Goal: Ask a question

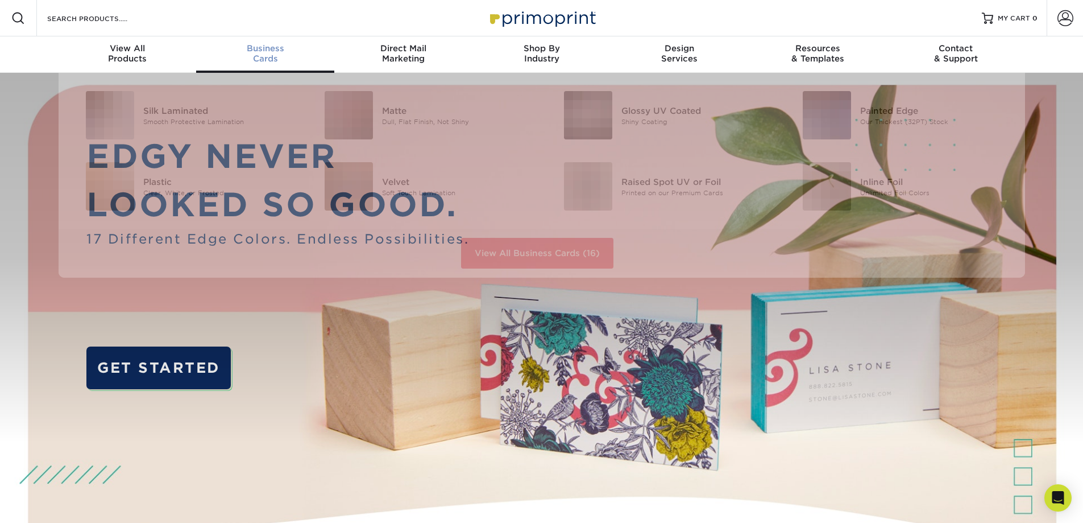
click at [278, 60] on div "Business Cards" at bounding box center [265, 53] width 138 height 20
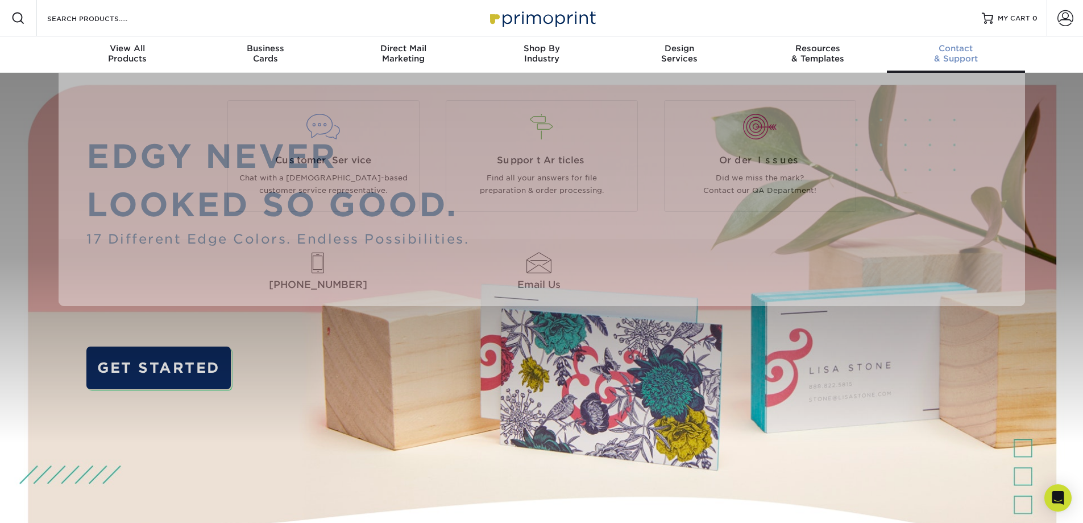
click at [957, 46] on span "Contact" at bounding box center [956, 48] width 138 height 10
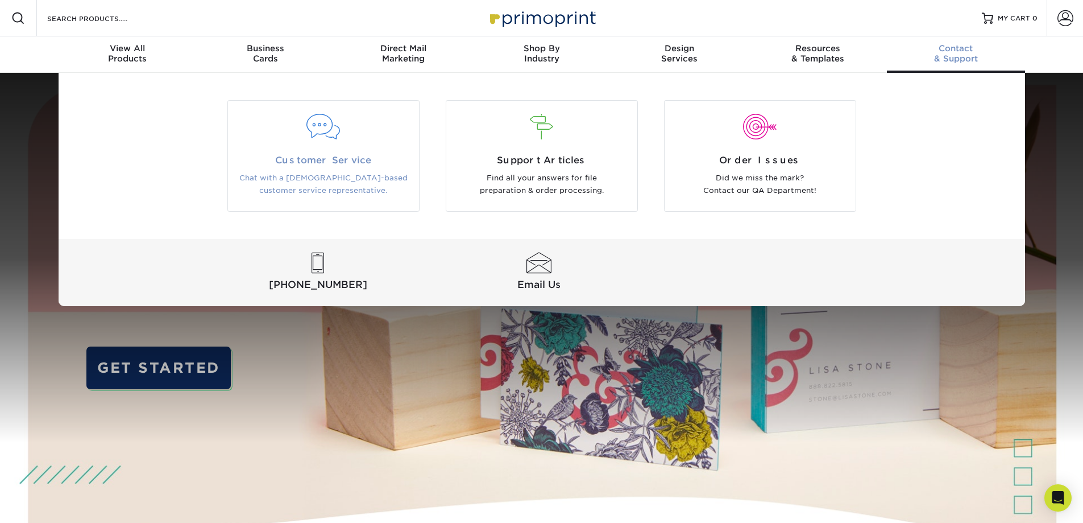
click at [364, 143] on div at bounding box center [323, 133] width 191 height 39
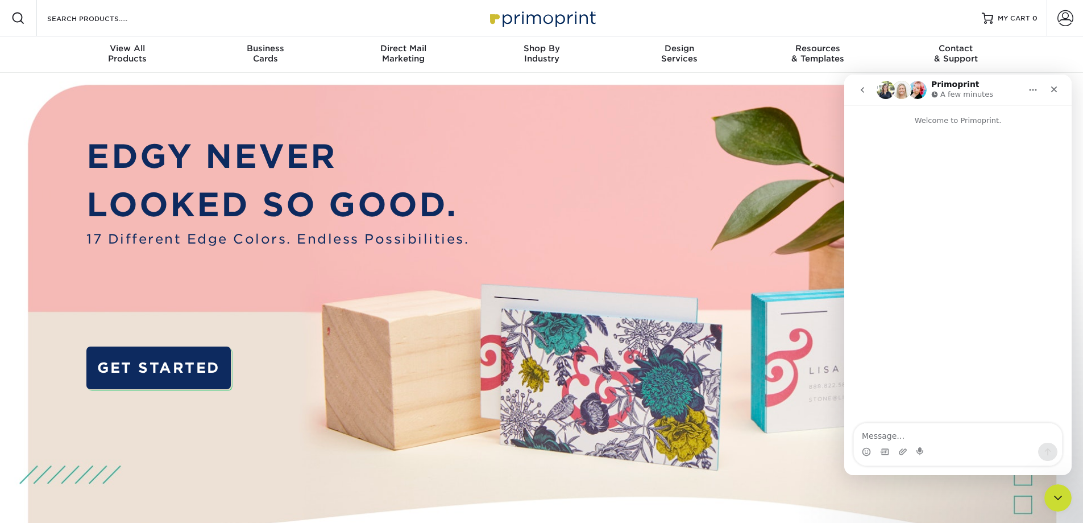
click at [887, 436] on textarea "Message…" at bounding box center [958, 432] width 208 height 19
click at [980, 424] on textarea "Good afternoon! I am looking to get some business cards made for our business t…" at bounding box center [958, 421] width 208 height 42
click at [912, 433] on textarea "Good afternoon! I am looking to get some business cards made for our business t…" at bounding box center [958, 421] width 208 height 42
type textarea "Good afternoon! I am looking to get some business cards made for our business t…"
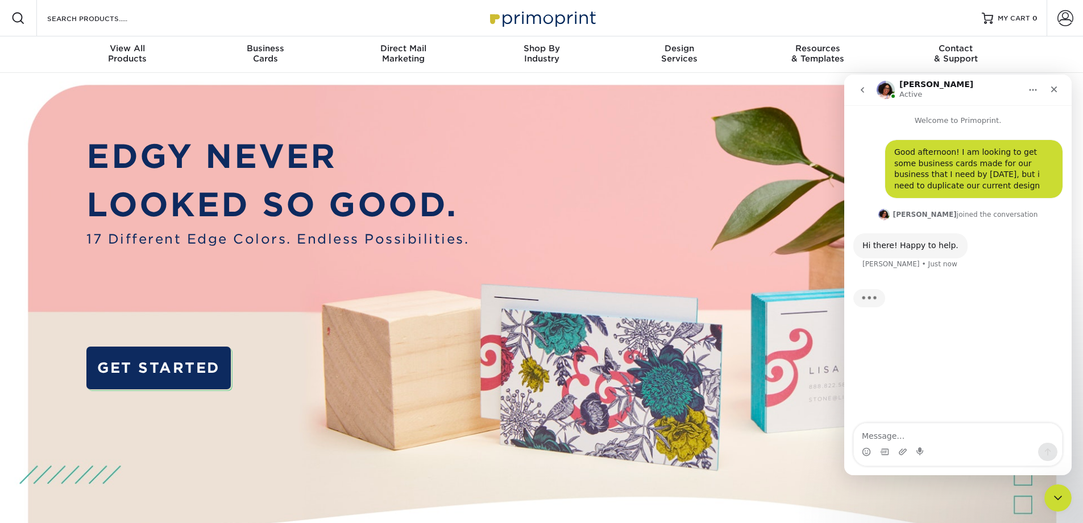
click at [893, 438] on textarea "Message…" at bounding box center [958, 432] width 208 height 19
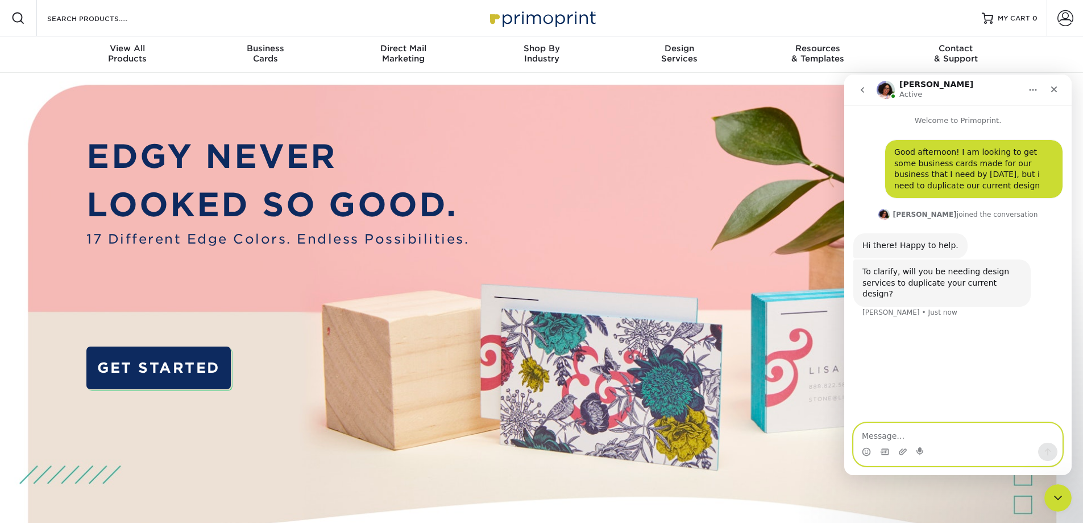
click at [908, 423] on textarea "Message…" at bounding box center [958, 432] width 208 height 19
type textarea "Yes"
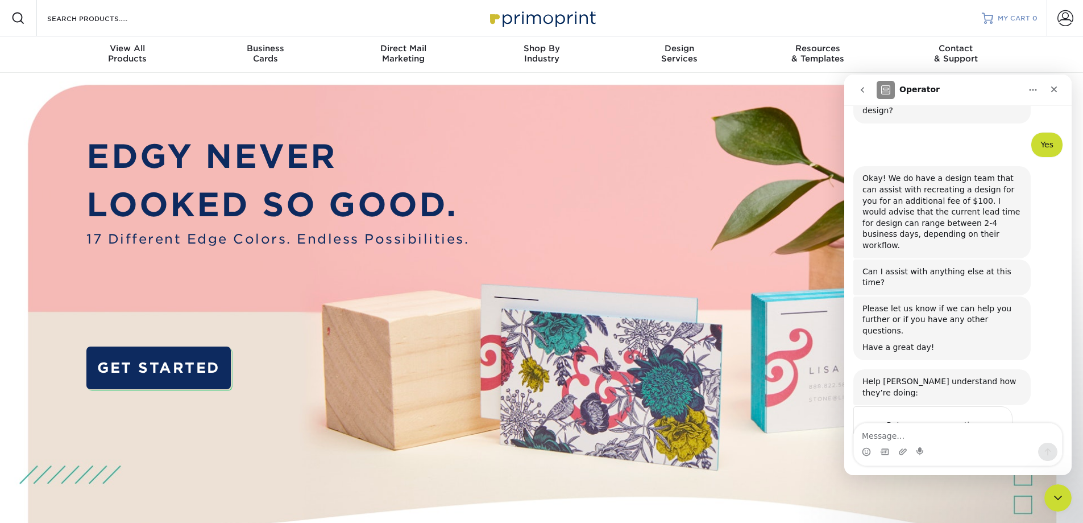
scroll to position [190, 0]
